Goal: Task Accomplishment & Management: Manage account settings

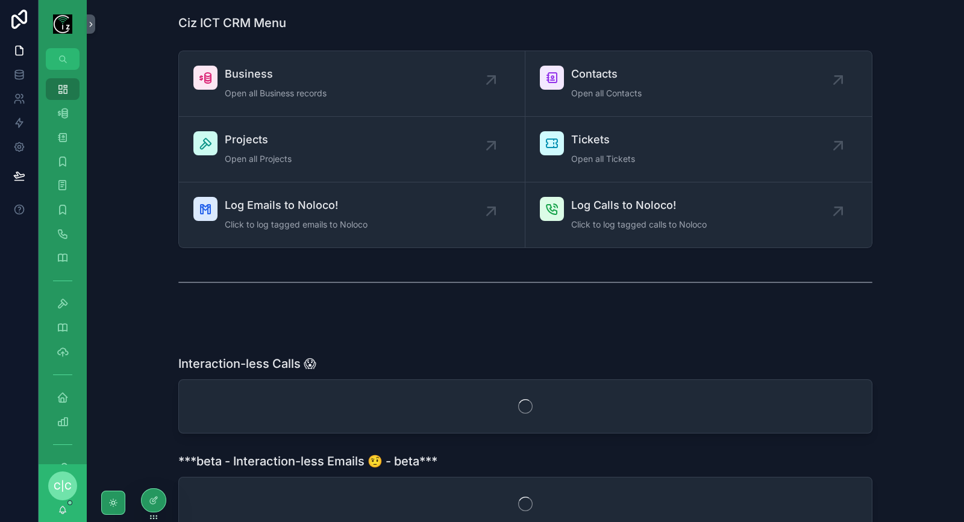
click at [365, 90] on div "Business Open all Business records" at bounding box center [351, 84] width 317 height 36
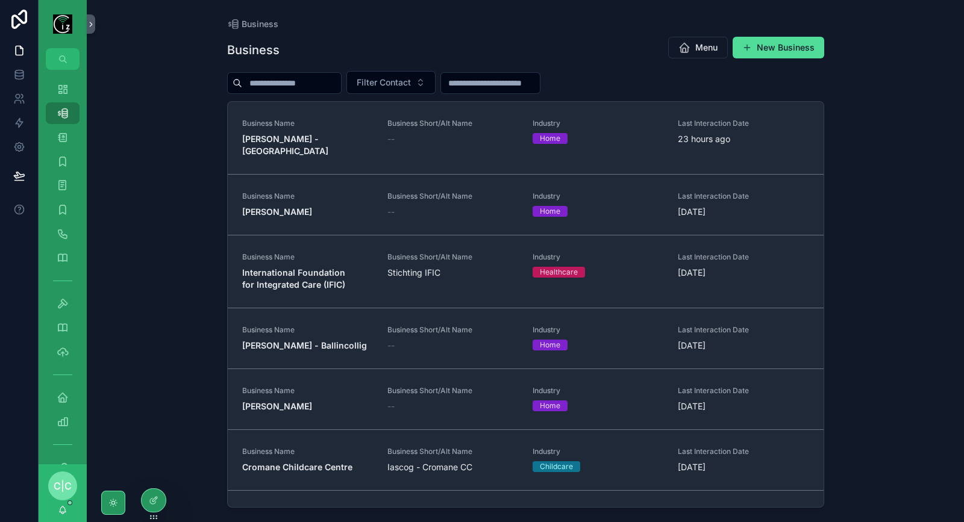
click at [329, 85] on input "scrollable content" at bounding box center [291, 83] width 99 height 17
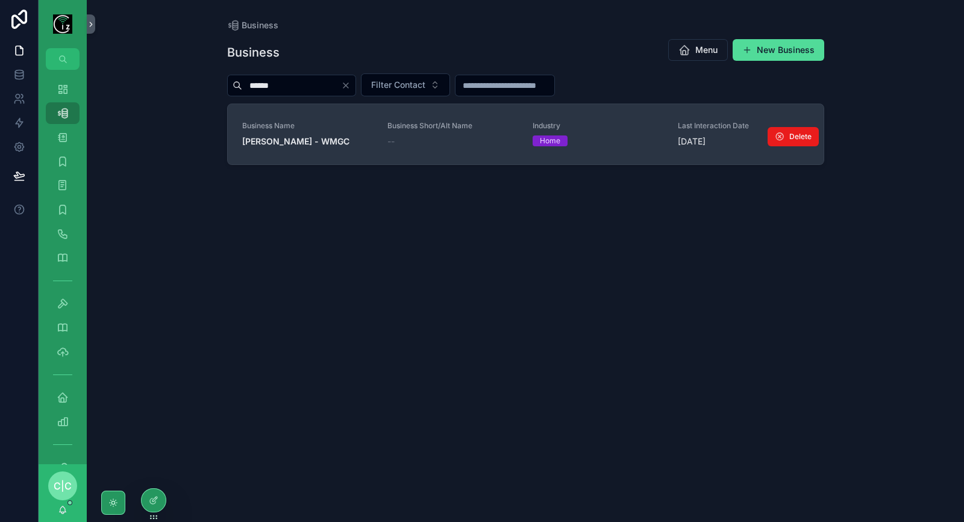
type input "******"
click at [343, 147] on link "Business Name [PERSON_NAME] - WMGC Business Short/Alt Name -- Industry Home Las…" at bounding box center [526, 134] width 596 height 60
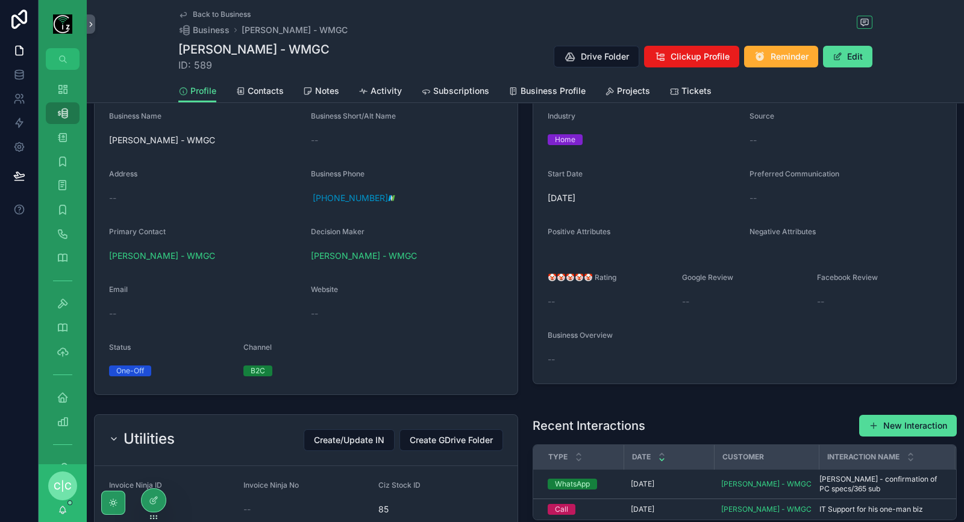
scroll to position [63, 0]
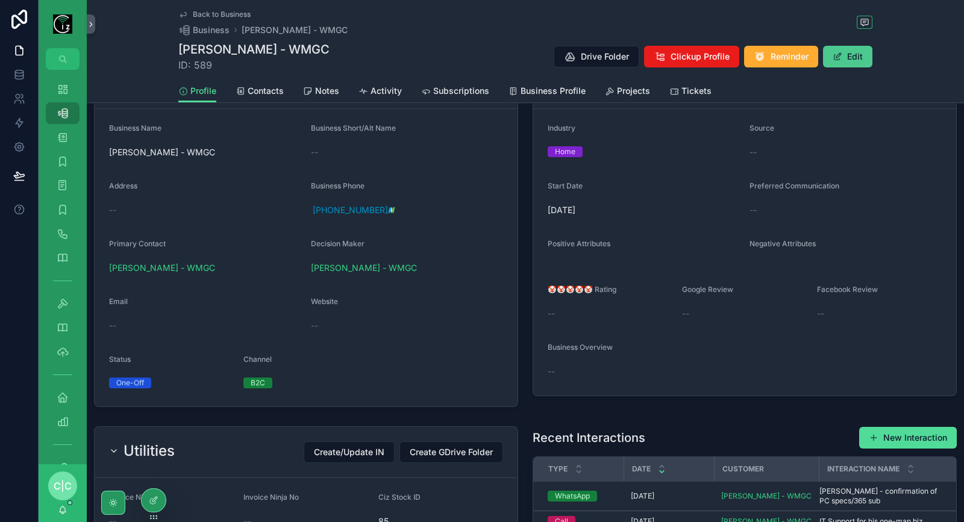
click at [850, 56] on button "Edit" at bounding box center [847, 57] width 49 height 22
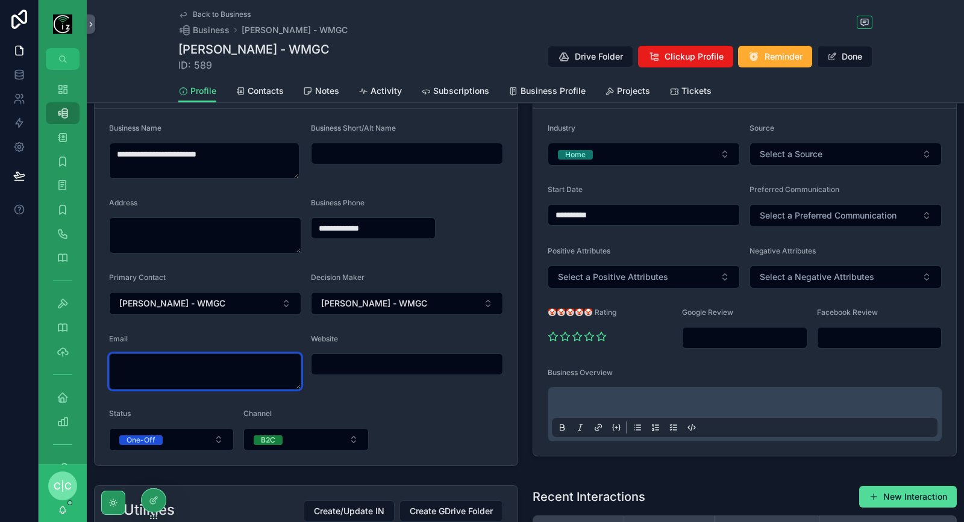
click at [181, 383] on textarea "scrollable content" at bounding box center [205, 372] width 192 height 36
type textarea "**********"
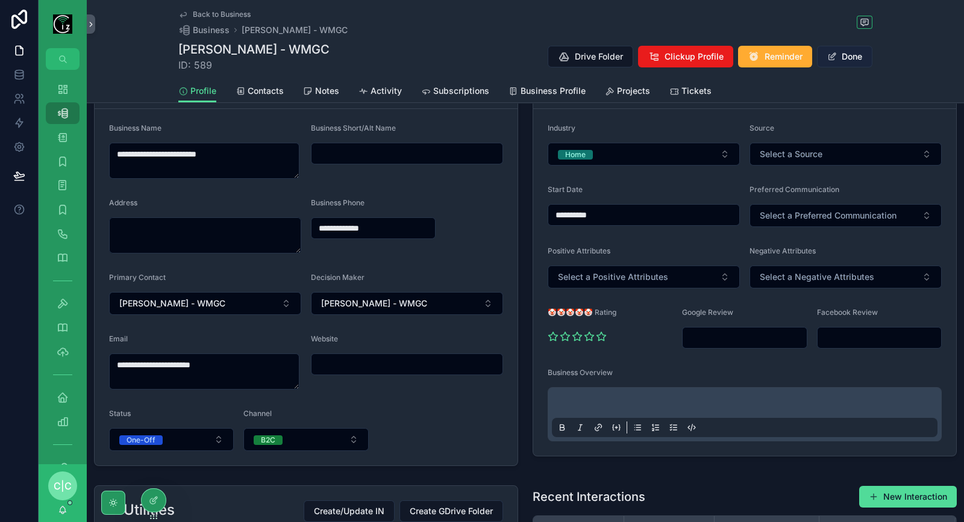
click at [854, 58] on button "Done" at bounding box center [844, 57] width 55 height 22
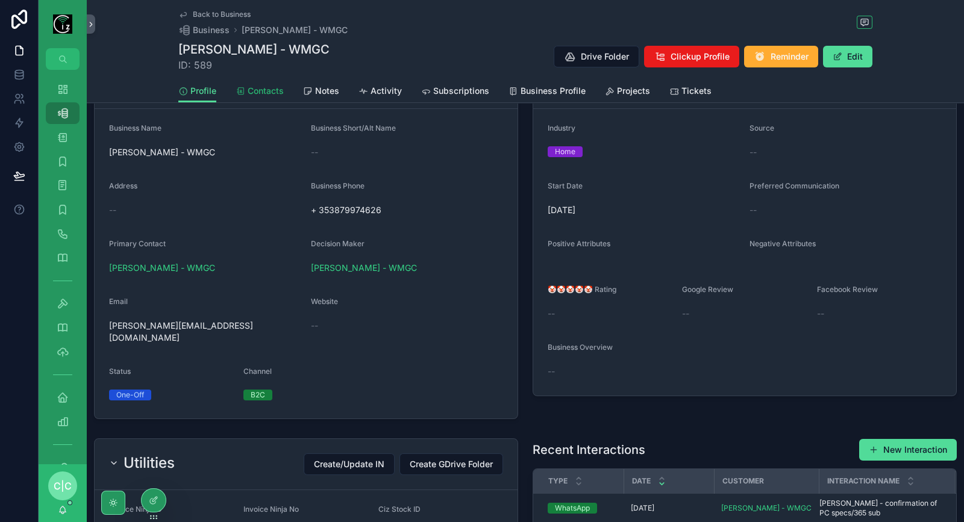
click at [257, 98] on link "Contacts" at bounding box center [260, 92] width 48 height 24
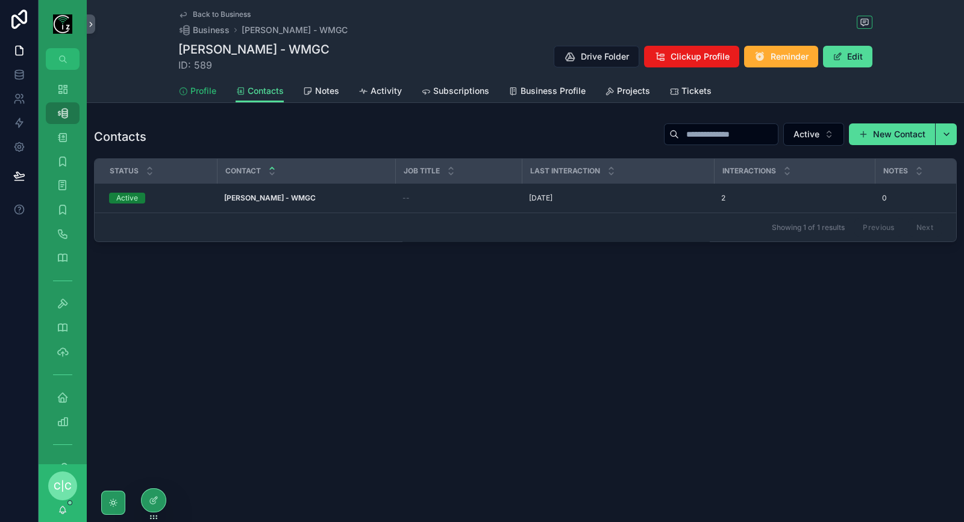
click at [203, 85] on span "Profile" at bounding box center [203, 91] width 26 height 12
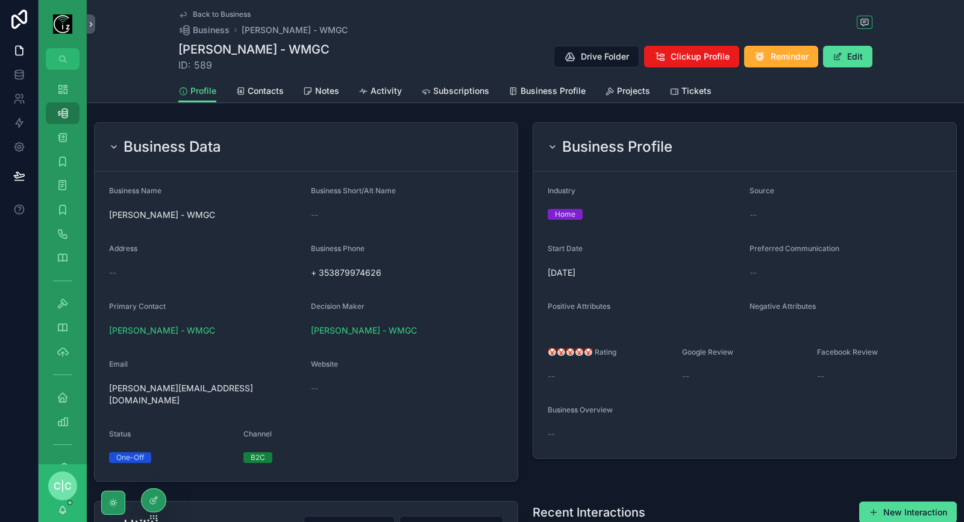
click at [298, 271] on div "--" at bounding box center [205, 273] width 192 height 12
click at [302, 272] on icon "scrollable content" at bounding box center [304, 273] width 10 height 10
